Goal: Task Accomplishment & Management: Use online tool/utility

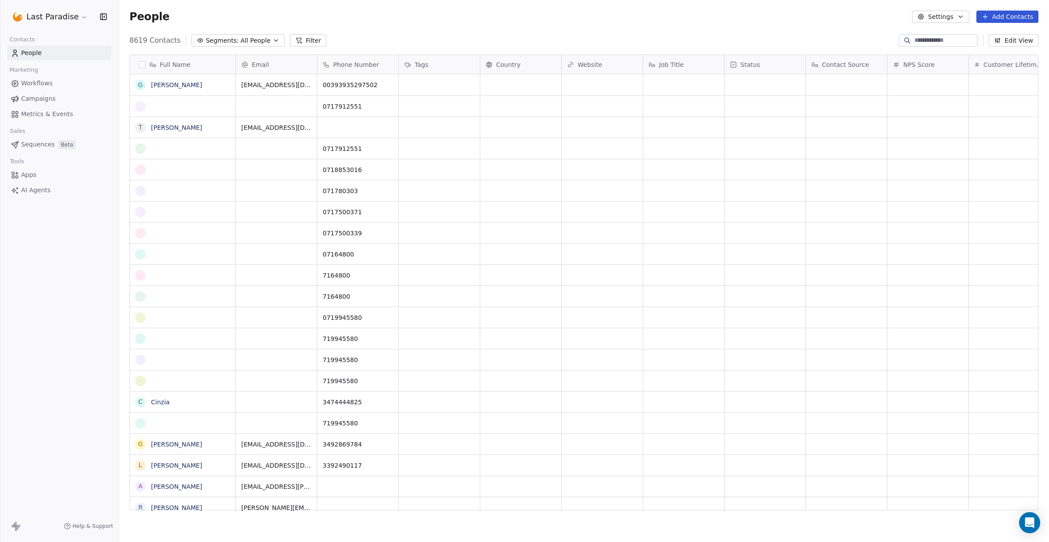
scroll to position [477, 930]
click at [40, 81] on span "Workflows" at bounding box center [37, 83] width 32 height 9
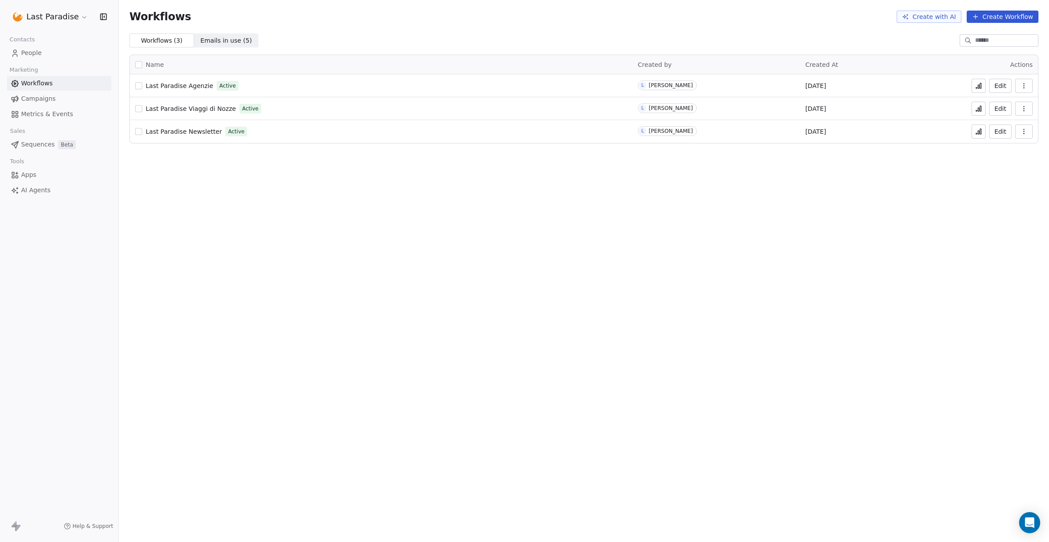
click at [215, 40] on span "Emails in use ( 5 )" at bounding box center [226, 40] width 52 height 9
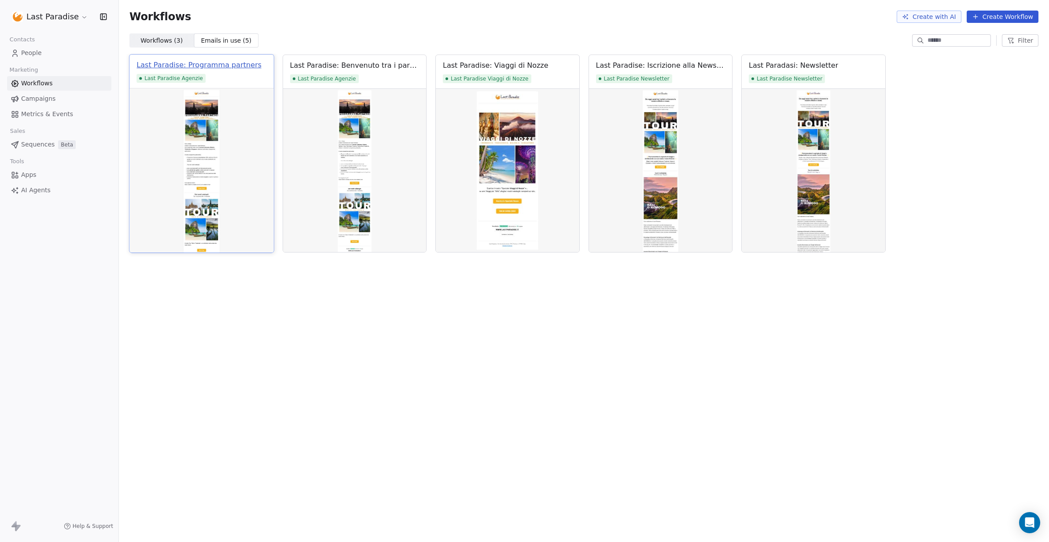
click at [214, 63] on div "Last Paradise: Programma partners" at bounding box center [199, 65] width 125 height 11
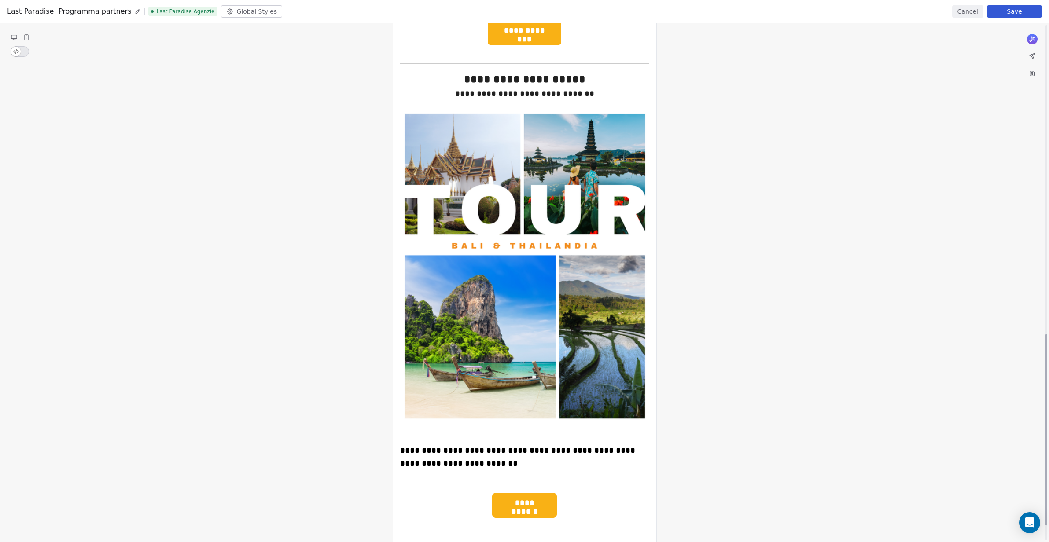
scroll to position [878, 0]
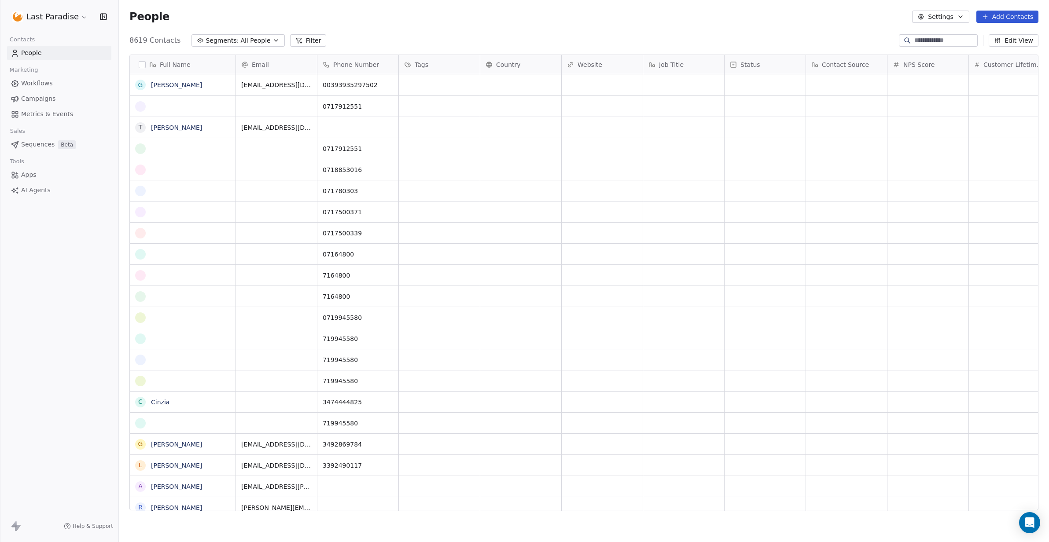
scroll to position [477, 930]
click at [50, 81] on span "Workflows" at bounding box center [37, 83] width 32 height 9
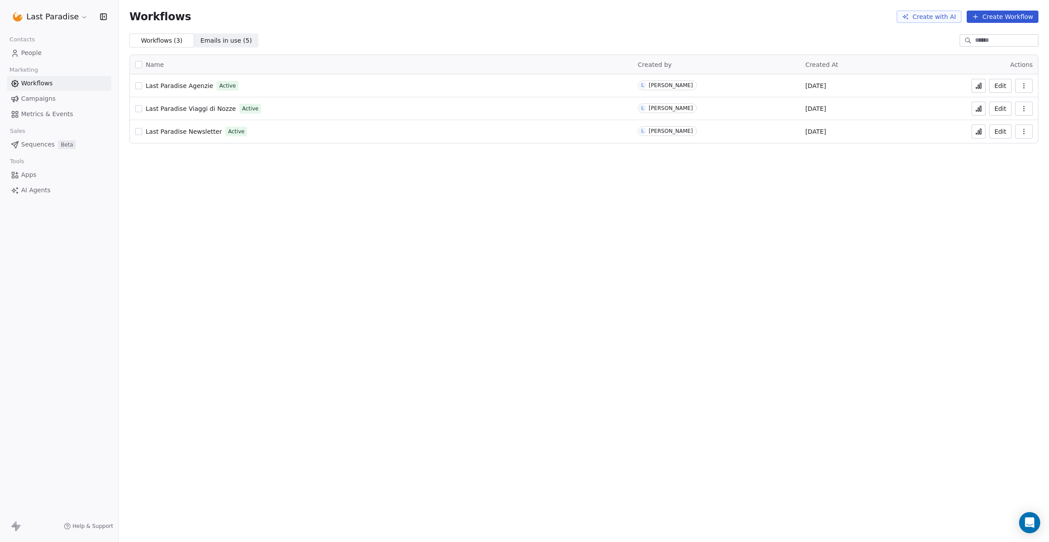
click at [213, 42] on span "Emails in use ( 5 )" at bounding box center [226, 40] width 52 height 9
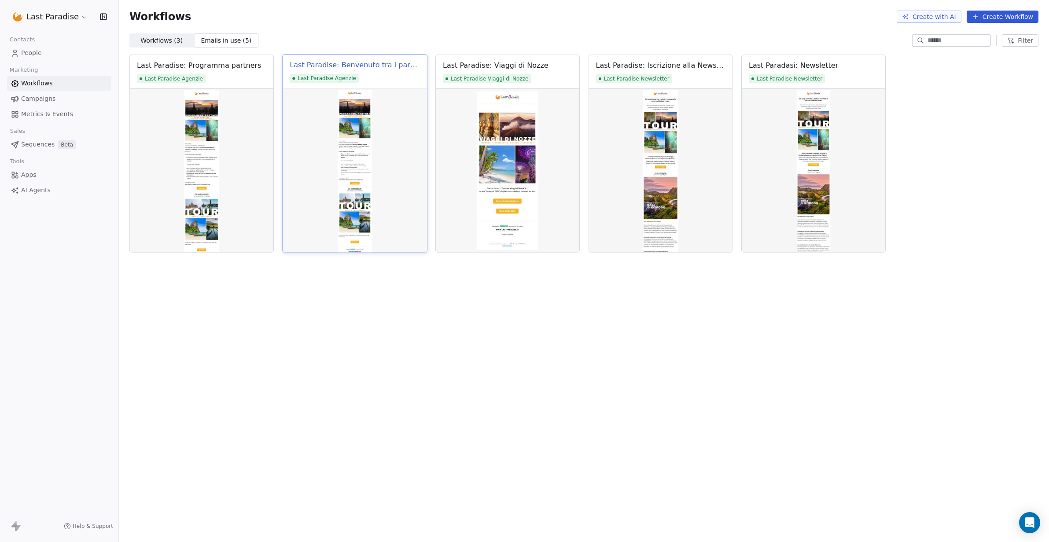
click at [363, 65] on div "Last Paradise: Benvenuto tra i partners" at bounding box center [355, 65] width 130 height 11
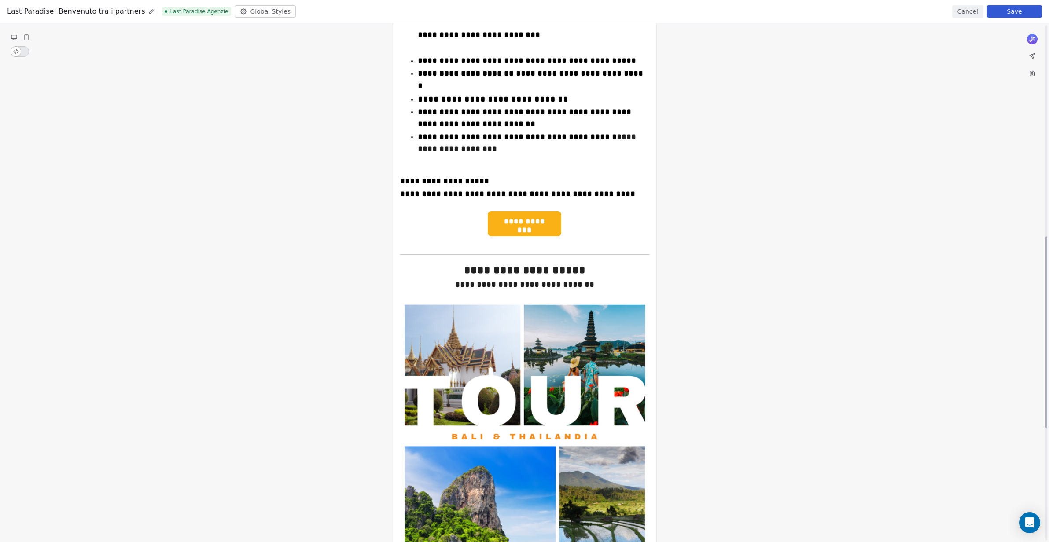
scroll to position [573, 0]
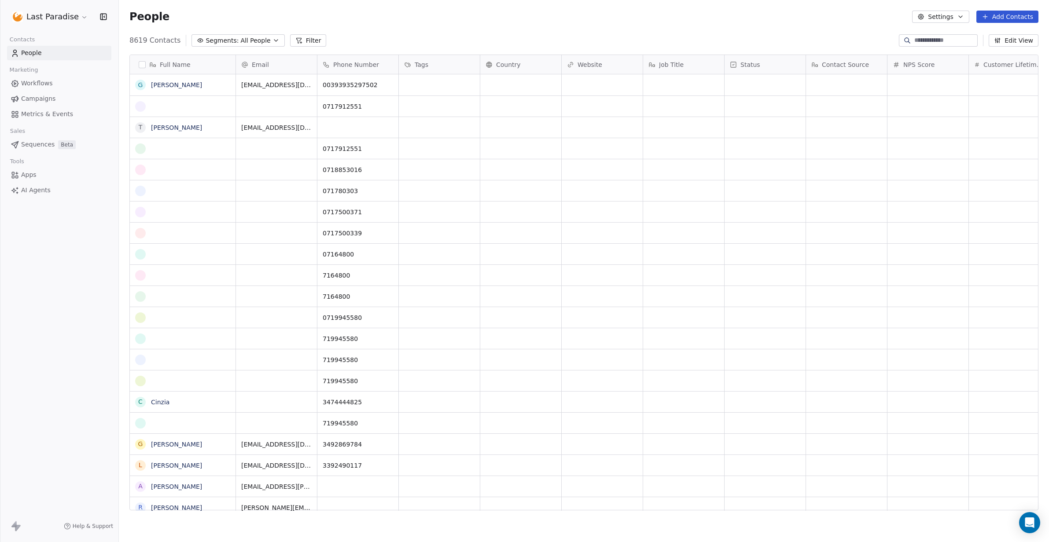
scroll to position [477, 930]
